Goal: Information Seeking & Learning: Learn about a topic

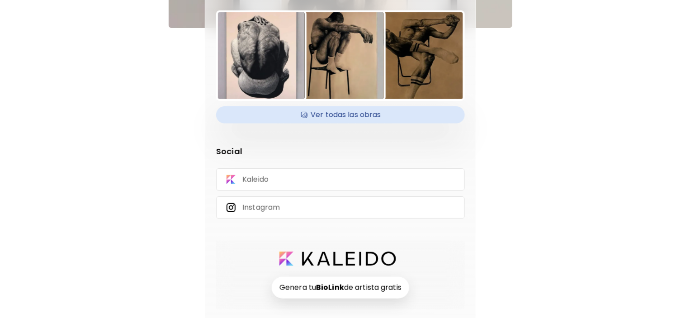
scroll to position [101, 0]
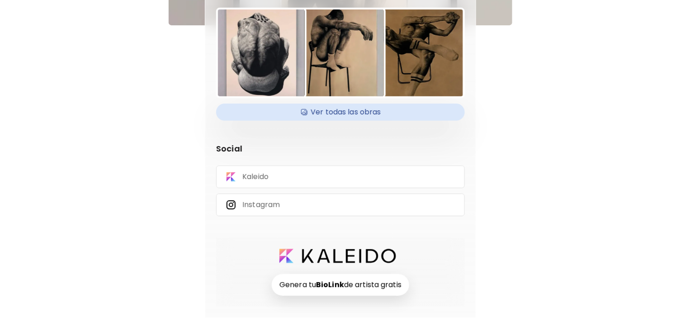
click at [316, 113] on h4 "Ver todas las obras" at bounding box center [341, 112] width 238 height 14
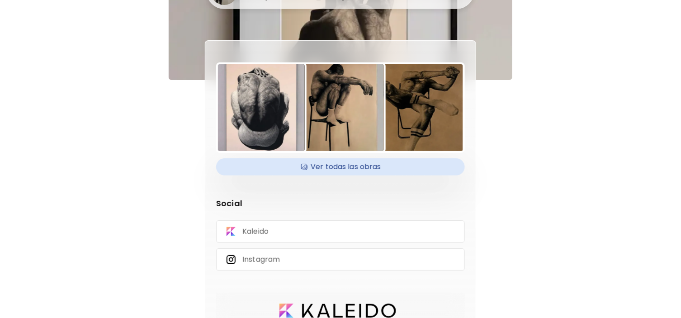
scroll to position [0, 0]
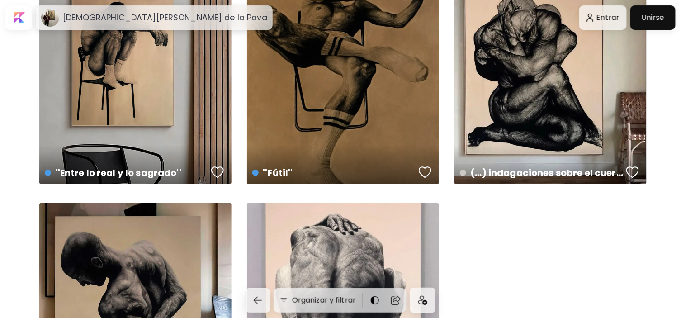
scroll to position [1075, 0]
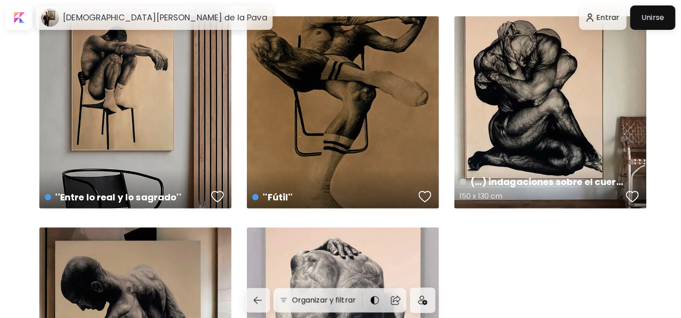
click at [518, 185] on h4 "(...) indagaciones sobre el cuerpo y la angustia N°07" at bounding box center [542, 182] width 164 height 14
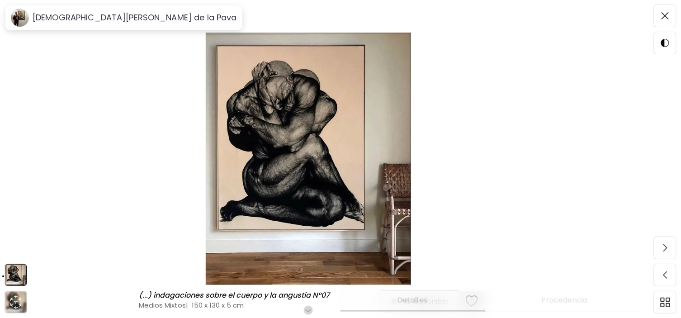
scroll to position [151, 0]
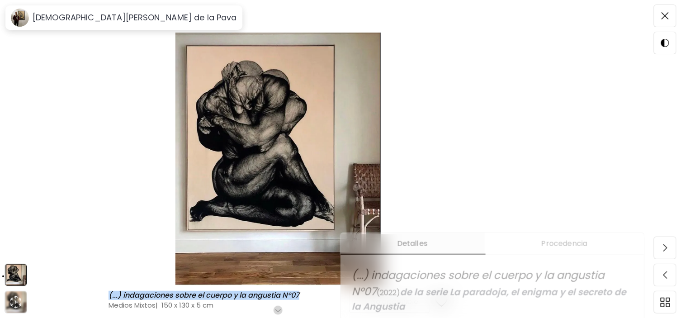
drag, startPoint x: 313, startPoint y: 297, endPoint x: 126, endPoint y: 296, distance: 186.8
click at [112, 295] on div "(...) indagaciones sobre el cuerpo y la angustia N°07 (...) indagaciones sobre …" at bounding box center [235, 300] width 252 height 19
copy h6 "(...) indagaciones sobre el cuerpo y la angustia N°07"
